Goal: Information Seeking & Learning: Learn about a topic

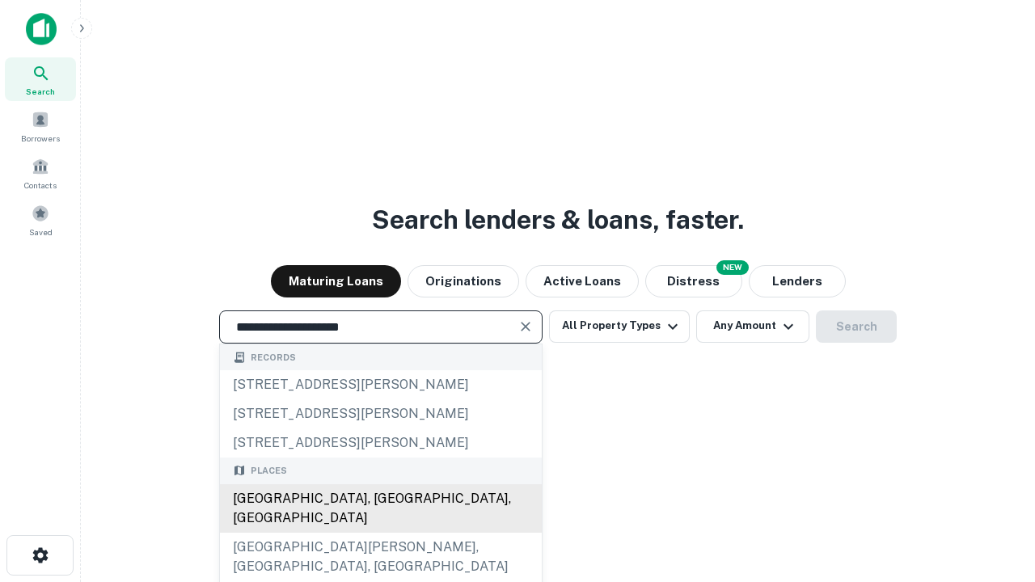
click at [380, 533] on div "[GEOGRAPHIC_DATA], [GEOGRAPHIC_DATA], [GEOGRAPHIC_DATA]" at bounding box center [381, 509] width 322 height 49
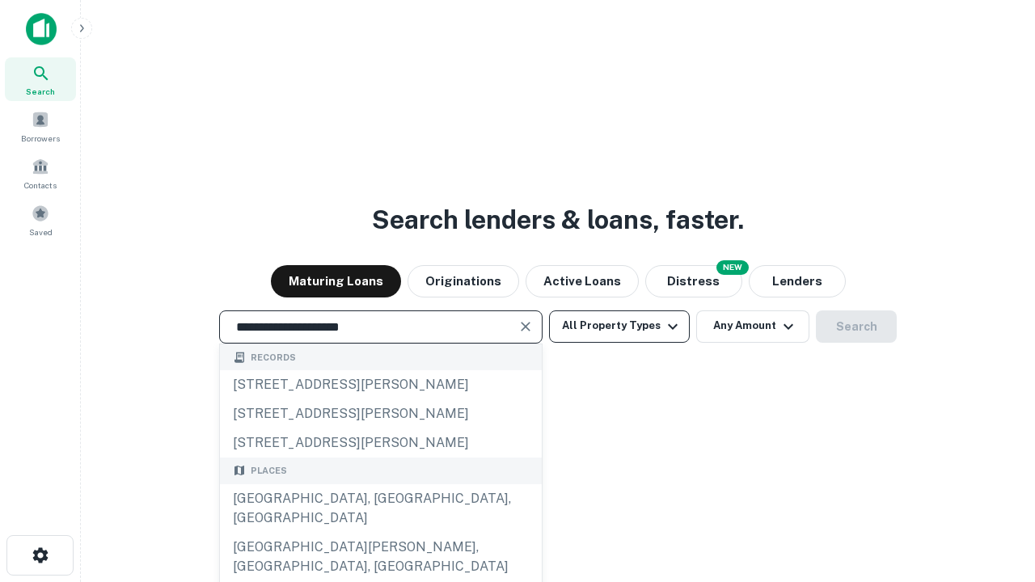
click at [620, 326] on button "All Property Types" at bounding box center [619, 327] width 141 height 32
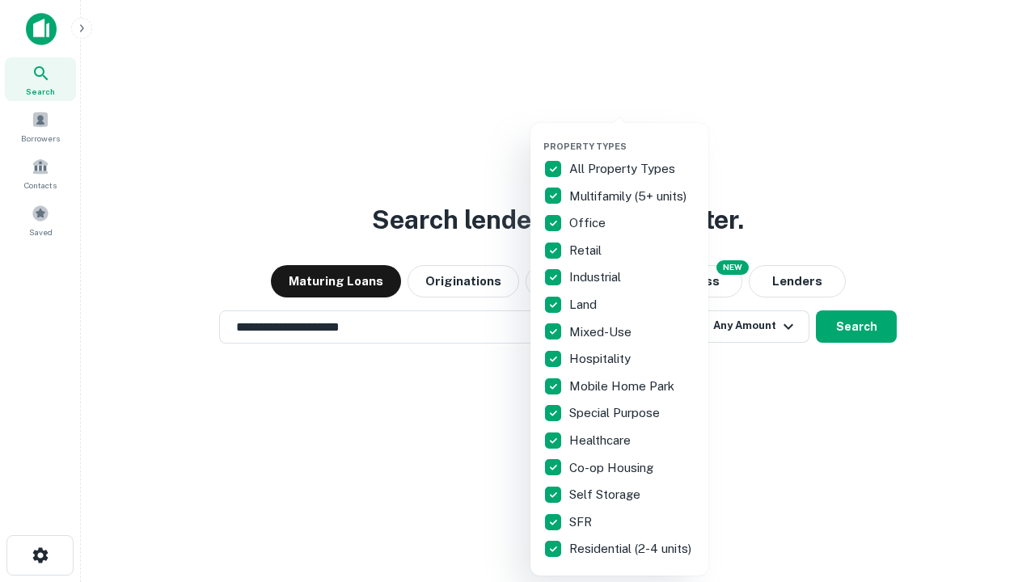
type input "**********"
click at [633, 136] on button "button" at bounding box center [633, 136] width 178 height 1
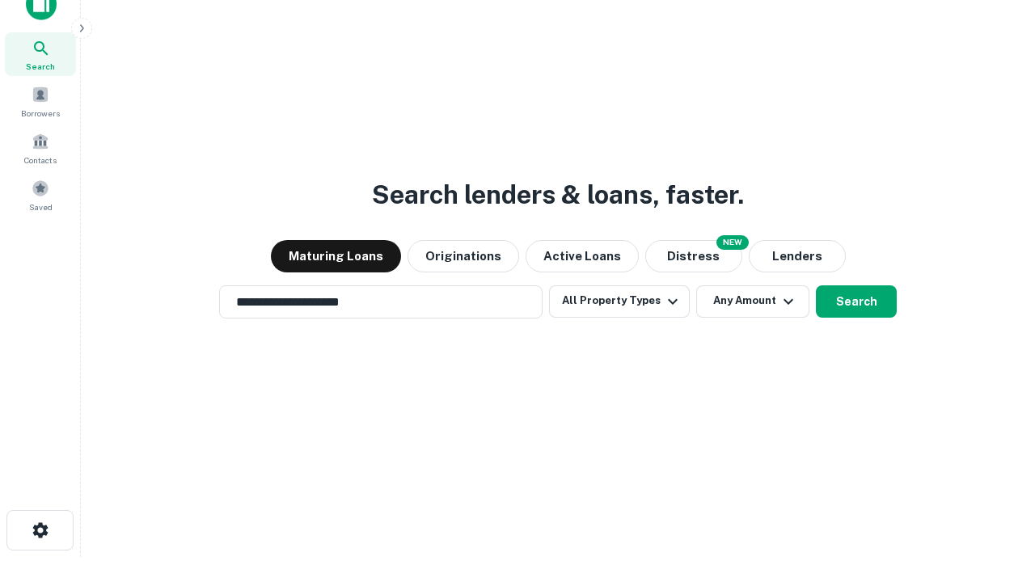
scroll to position [10, 195]
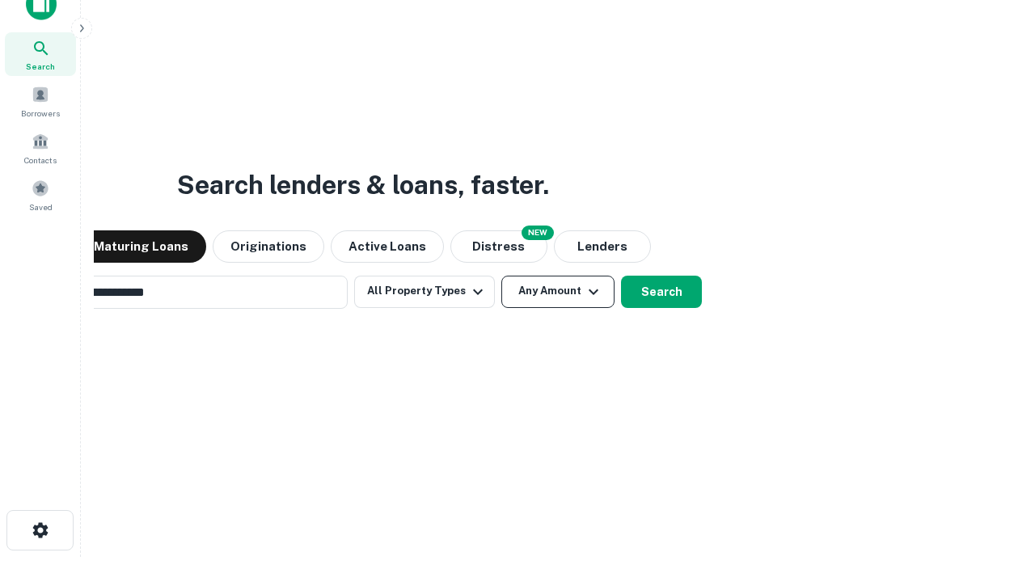
click at [502, 276] on button "Any Amount" at bounding box center [558, 292] width 113 height 32
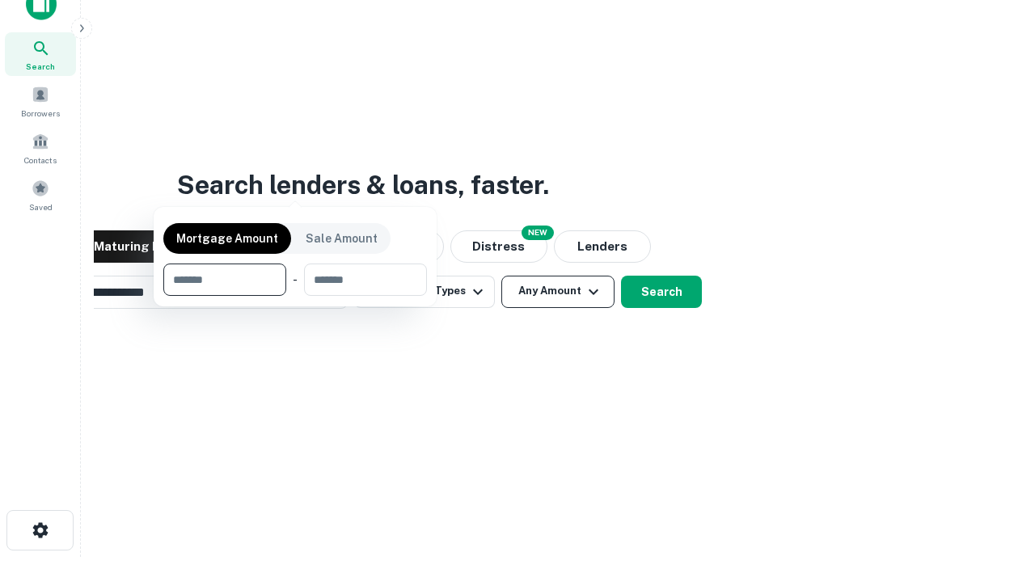
scroll to position [26, 0]
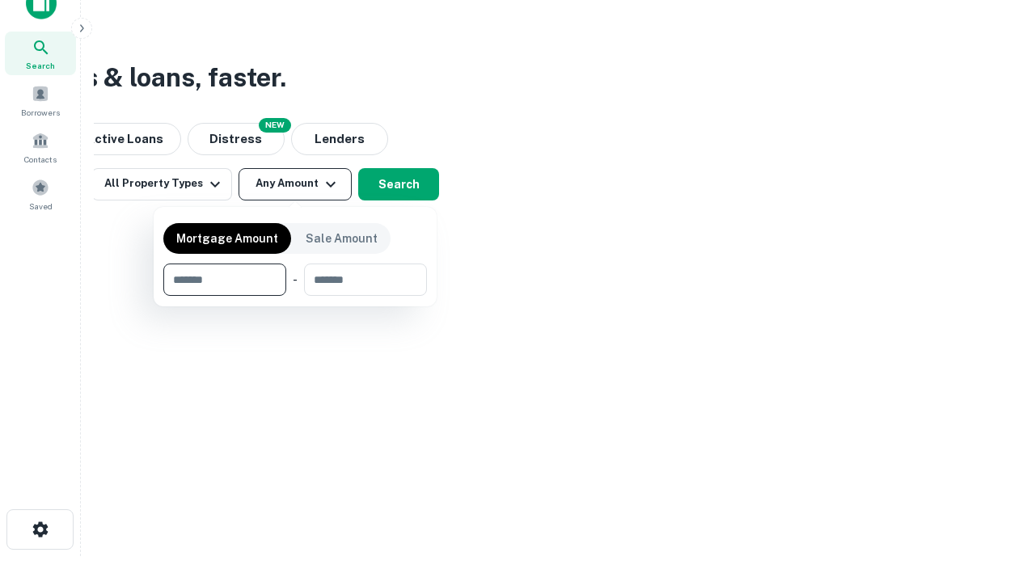
type input "*******"
click at [295, 296] on button "button" at bounding box center [295, 296] width 264 height 1
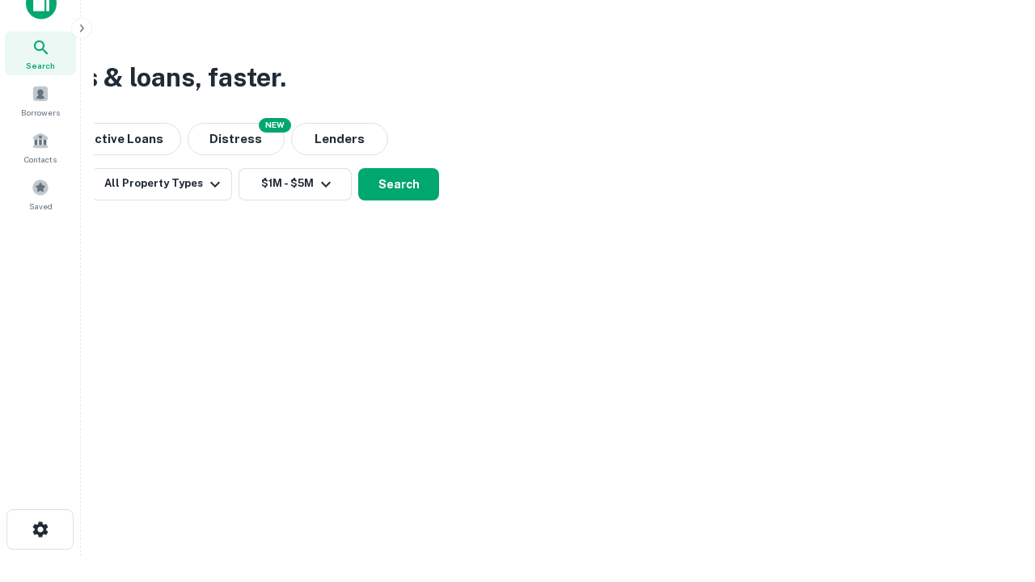
scroll to position [25, 0]
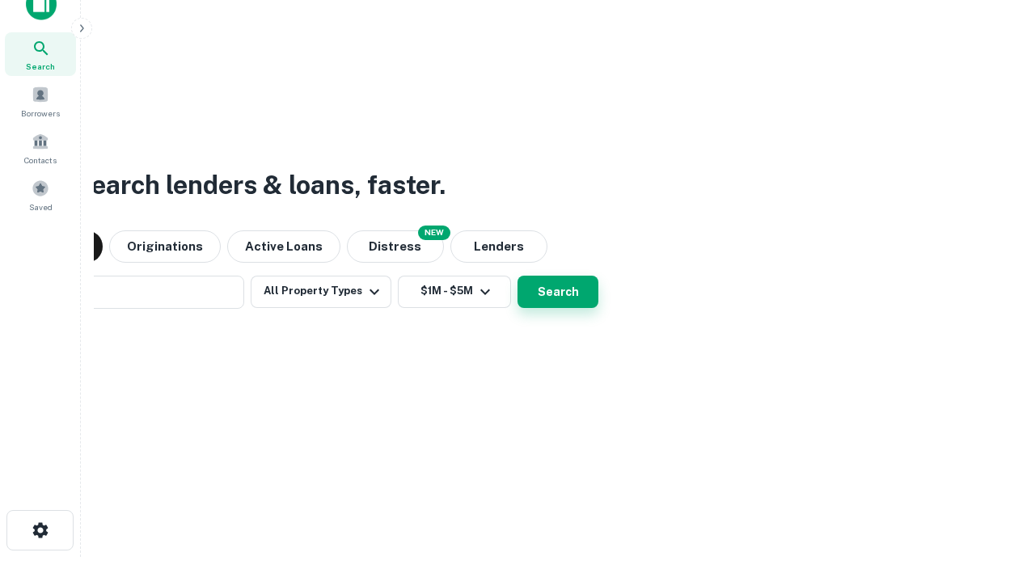
click at [518, 276] on button "Search" at bounding box center [558, 292] width 81 height 32
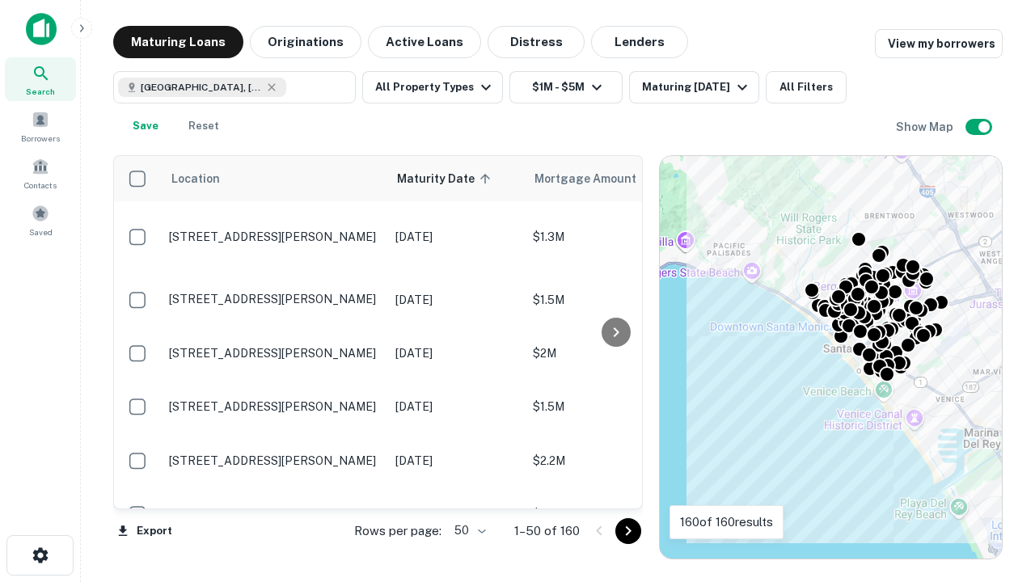
click at [468, 531] on body "Search Borrowers Contacts Saved Maturing Loans Originations Active Loans Distre…" at bounding box center [517, 291] width 1035 height 582
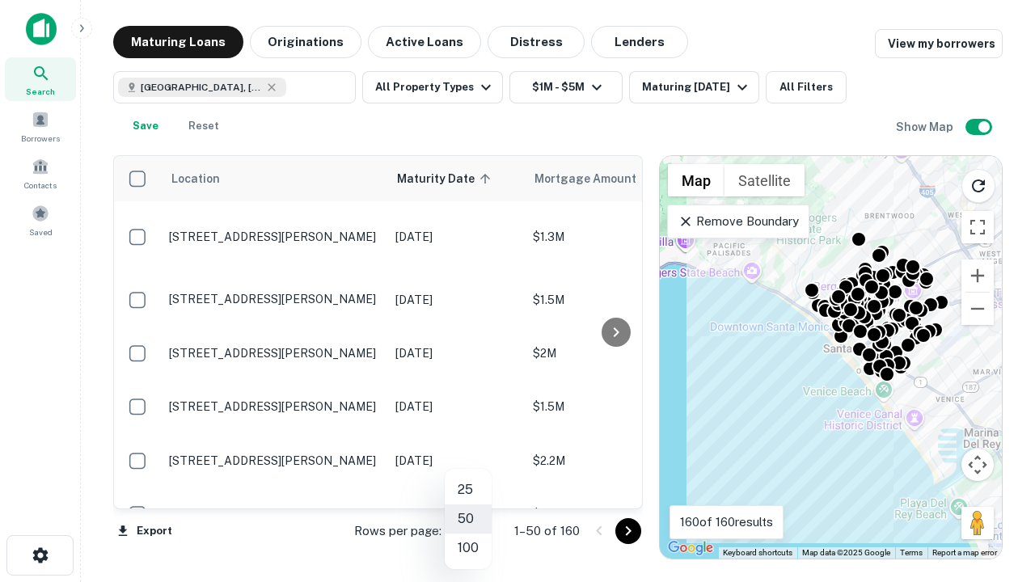
click at [468, 490] on li "25" at bounding box center [468, 490] width 47 height 29
